Goal: Task Accomplishment & Management: Use online tool/utility

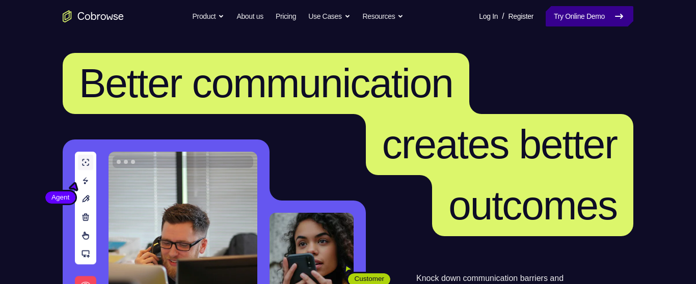
click at [566, 17] on link "Try Online Demo" at bounding box center [590, 16] width 88 height 20
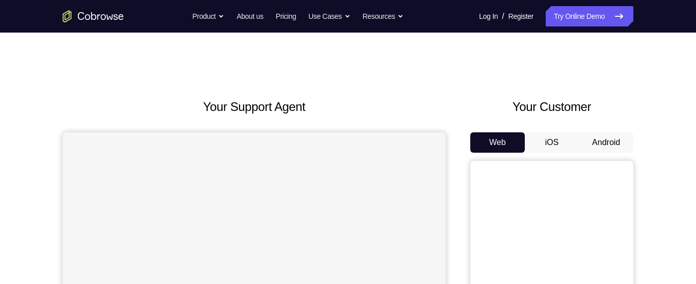
click at [609, 139] on button "Android" at bounding box center [606, 142] width 55 height 20
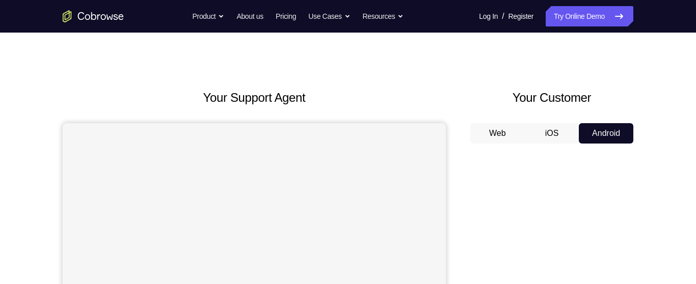
scroll to position [9, 0]
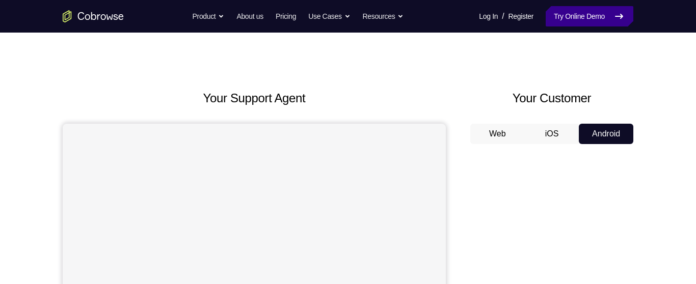
click at [598, 16] on link "Try Online Demo" at bounding box center [590, 16] width 88 height 20
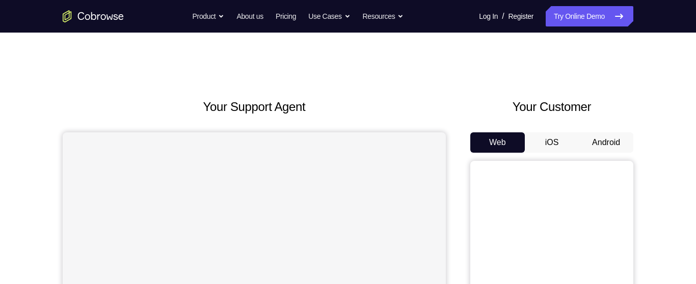
click at [604, 141] on button "Android" at bounding box center [606, 142] width 55 height 20
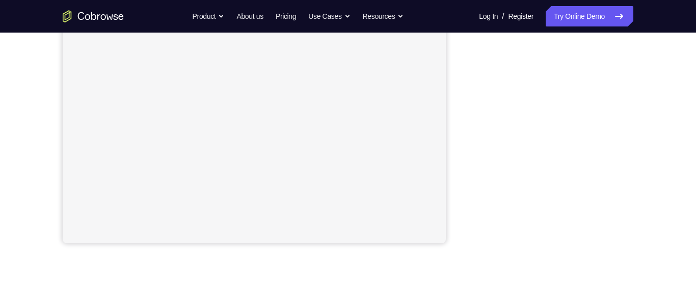
scroll to position [231, 0]
